Goal: Find specific page/section: Find specific page/section

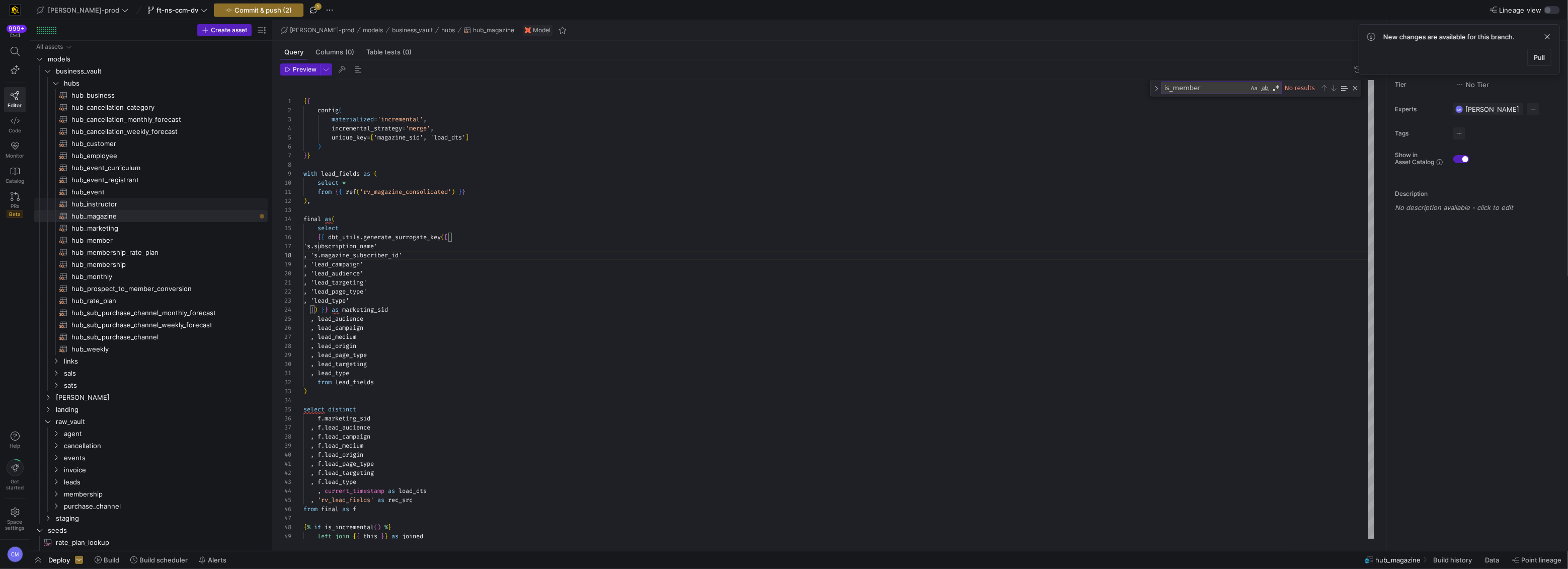
scroll to position [63, 112]
click at [121, 141] on span "hub_customer​​​​​​​​​​" at bounding box center [163, 144] width 184 height 12
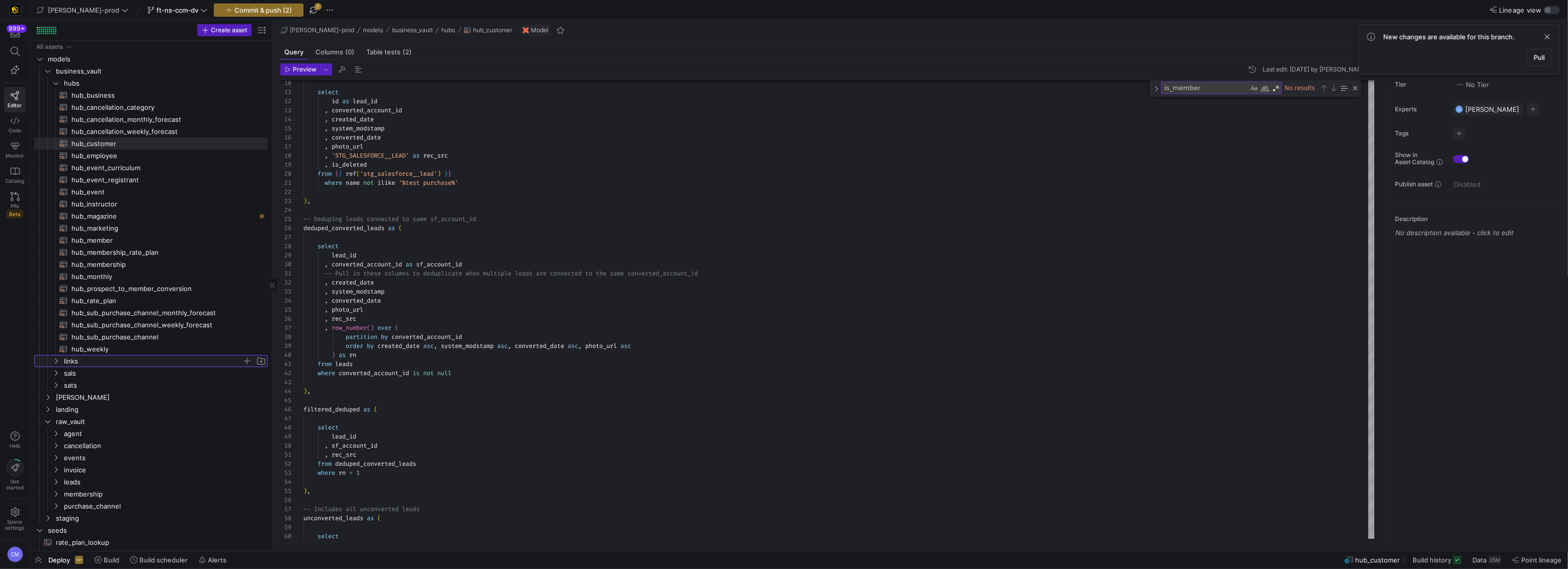
click at [108, 364] on span "links" at bounding box center [153, 361] width 178 height 12
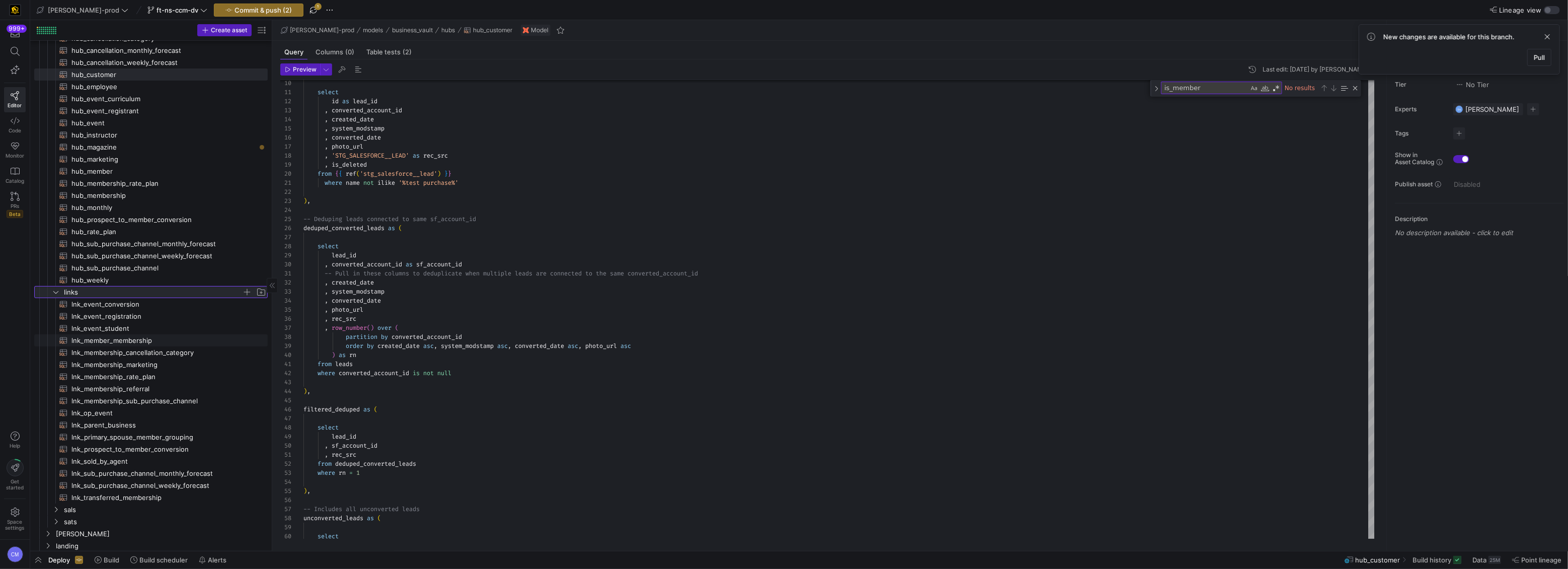
scroll to position [69, 0]
click at [159, 446] on span "lnk_prospect_to_member_conversion​​​​​​​​​​" at bounding box center [163, 449] width 184 height 12
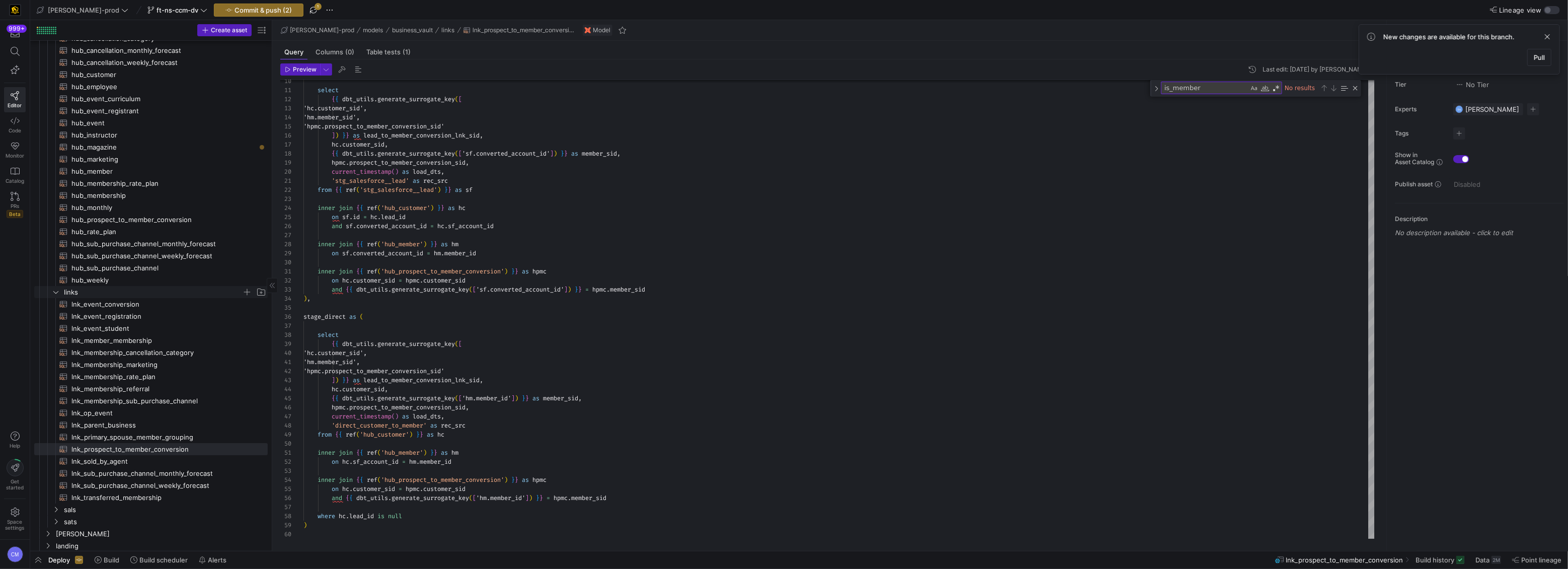
click at [99, 286] on span "links" at bounding box center [153, 292] width 178 height 12
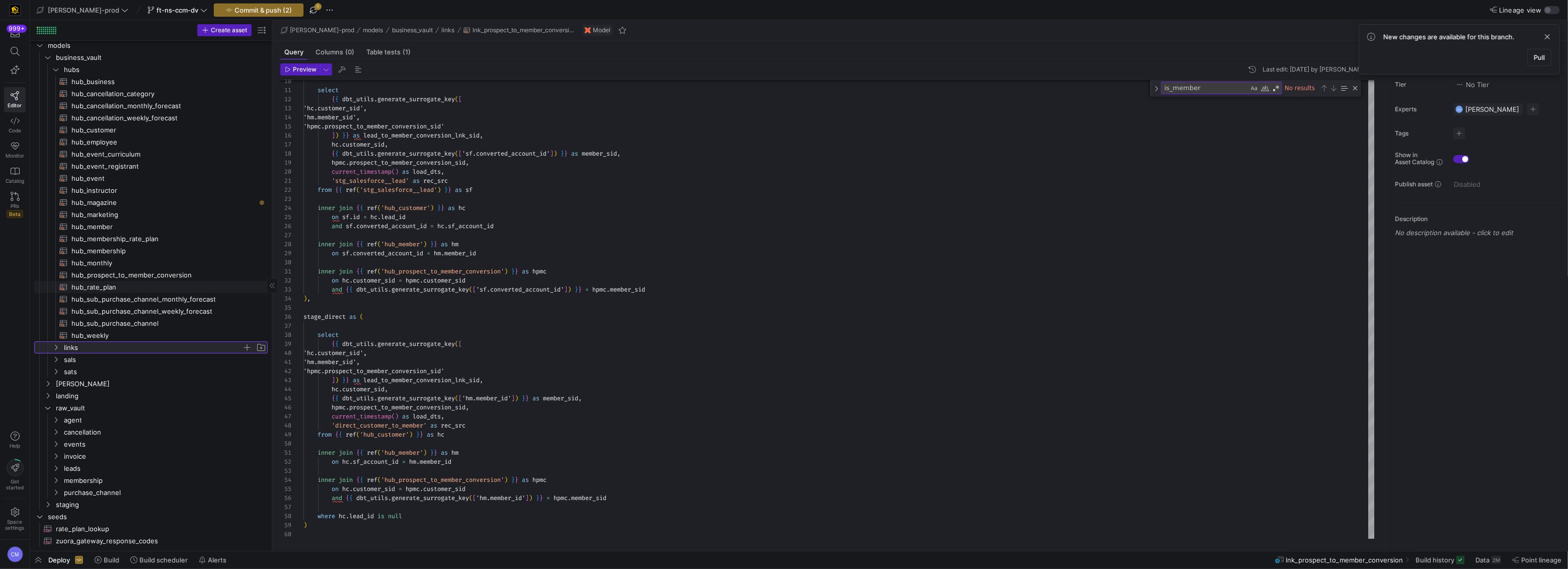
scroll to position [10, 0]
click at [113, 373] on span "sats" at bounding box center [153, 372] width 178 height 12
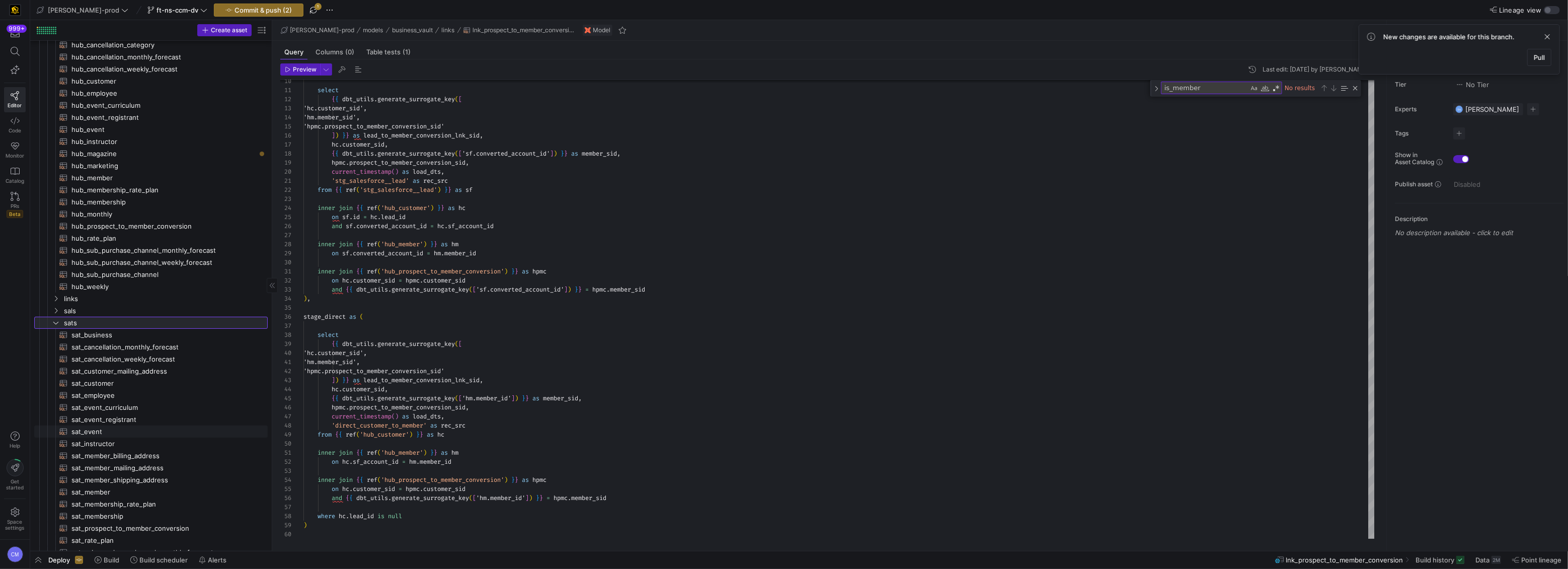
scroll to position [0, 0]
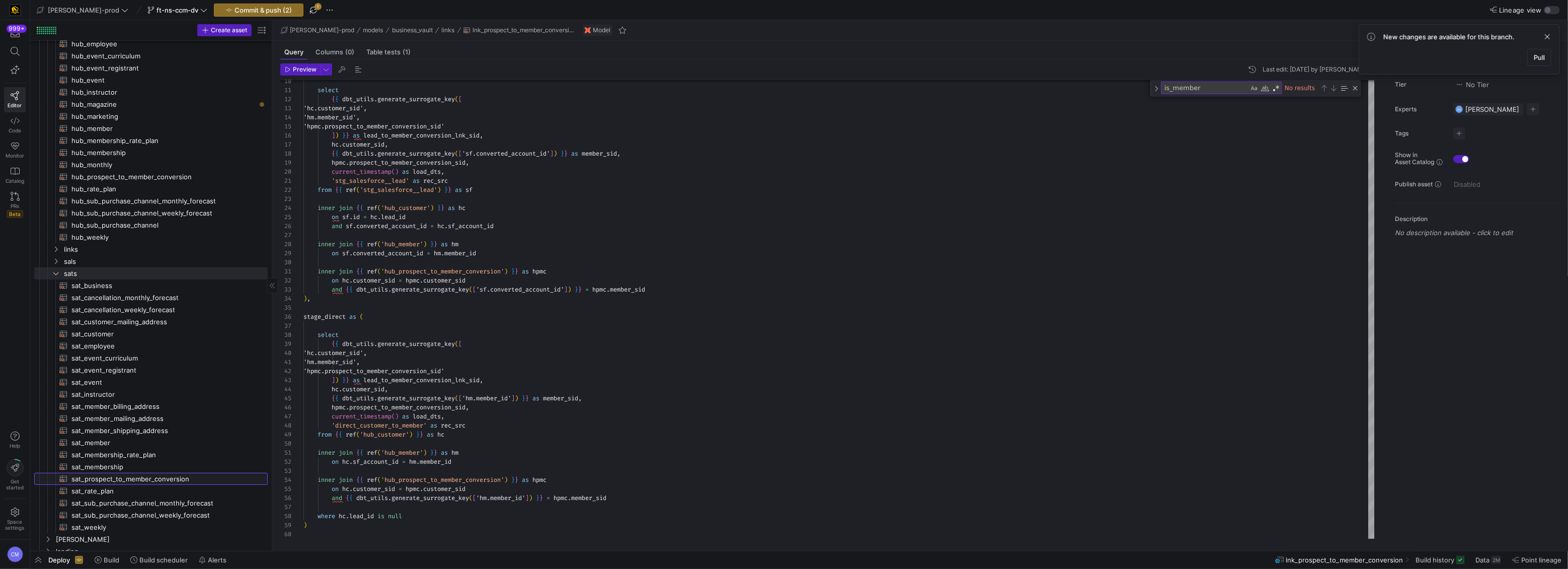
click at [173, 473] on span "sat_prospect_to_member_conversion​​​​​​​​​​" at bounding box center [163, 479] width 184 height 12
type textarea "{{ config( materialized='incremental', incremental_strategy='merge', unique_key…"
